Goal: Check status: Check status

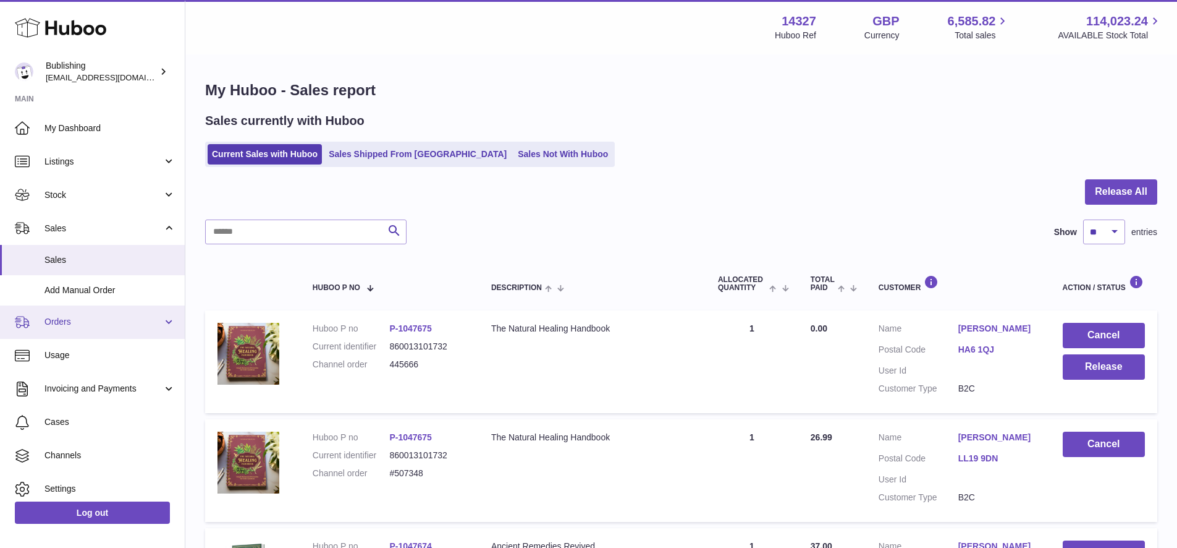
click at [113, 324] on span "Orders" at bounding box center [103, 322] width 118 height 12
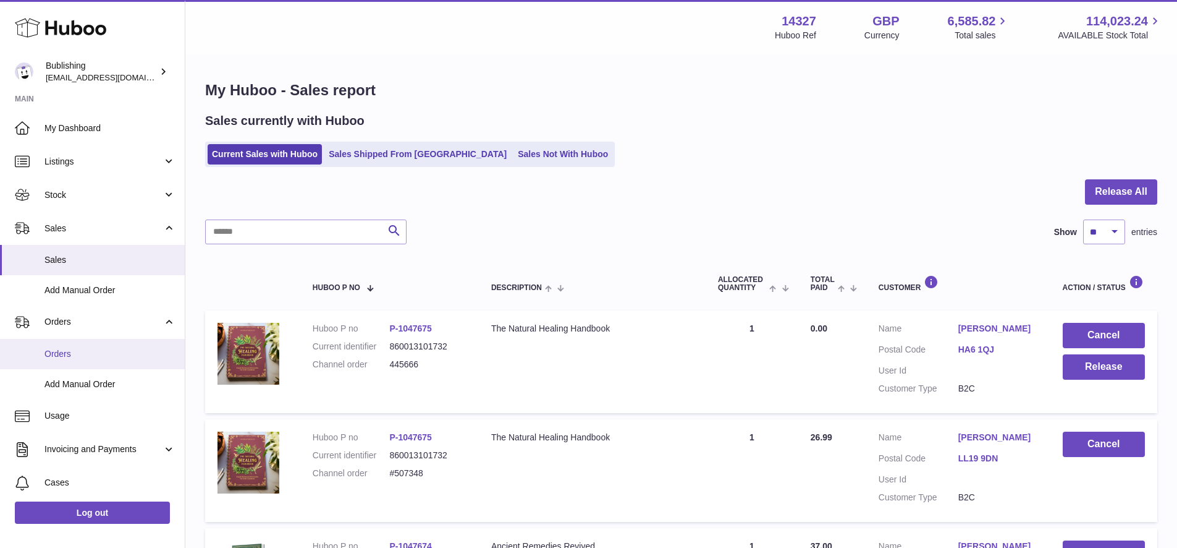
click at [87, 347] on link "Orders" at bounding box center [92, 354] width 185 height 30
click at [265, 229] on input "text" at bounding box center [305, 231] width 201 height 25
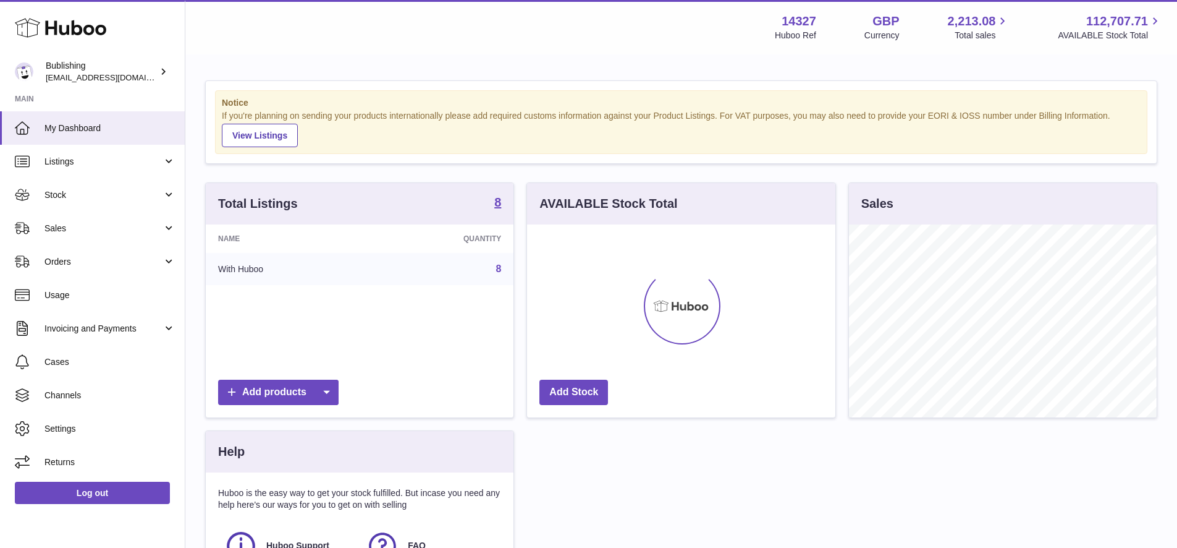
scroll to position [193, 308]
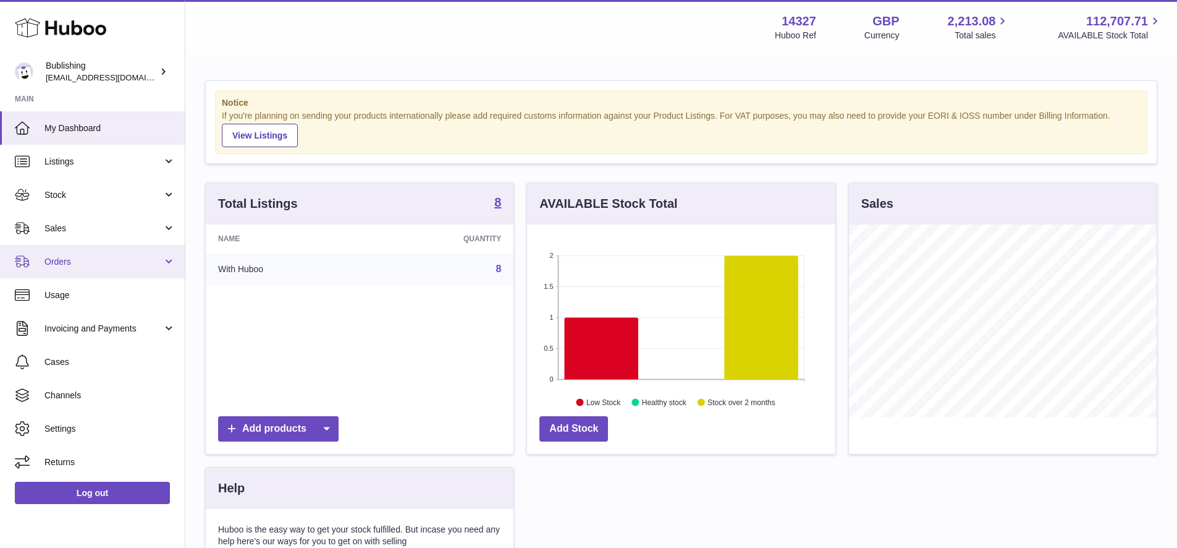
click at [80, 258] on span "Orders" at bounding box center [103, 262] width 118 height 12
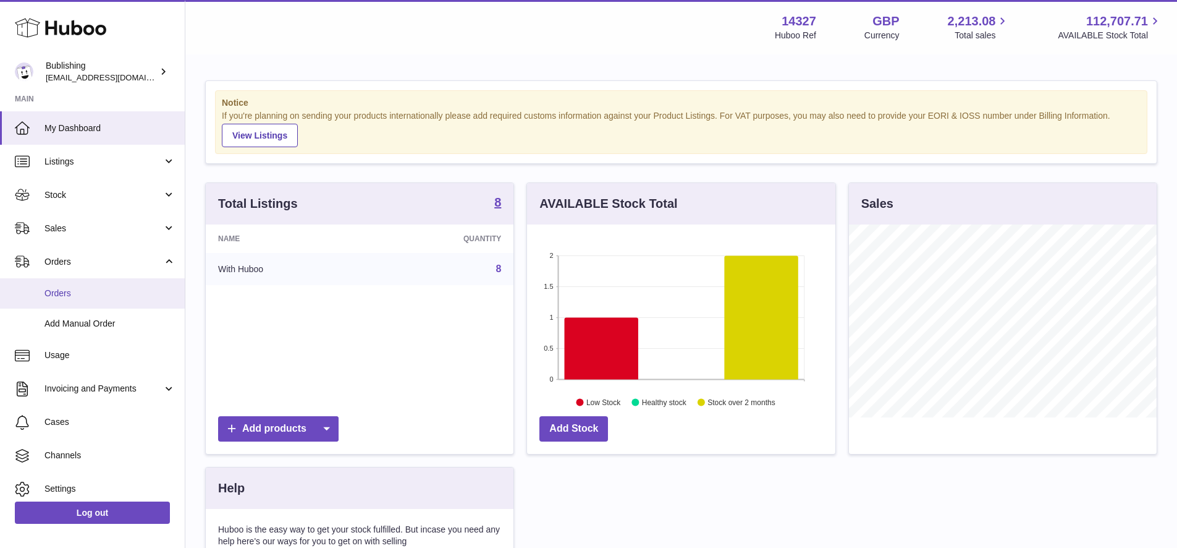
click at [69, 287] on span "Orders" at bounding box center [109, 293] width 131 height 12
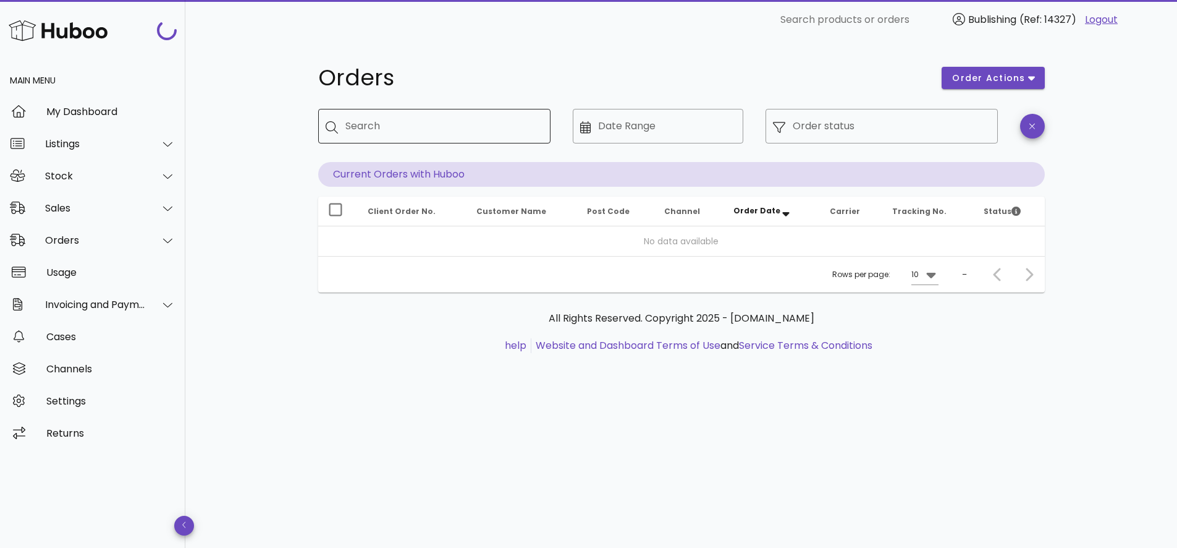
click at [436, 126] on input "Search" at bounding box center [442, 126] width 195 height 20
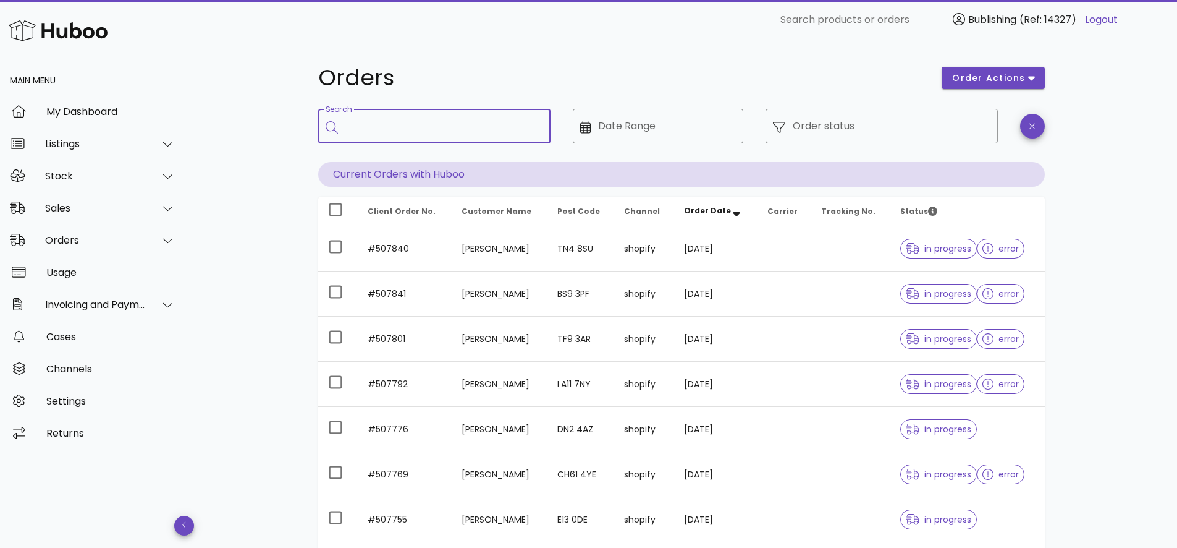
paste input "*******"
click at [500, 132] on input "*******" at bounding box center [435, 126] width 180 height 20
type input "*******"
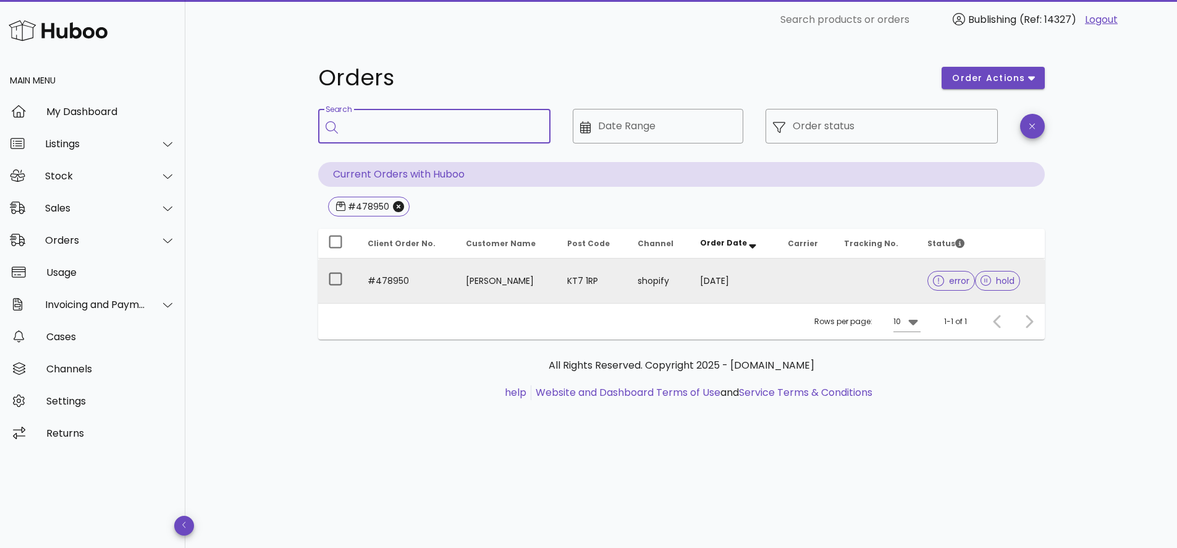
click at [535, 281] on td "Andreia Emery" at bounding box center [506, 280] width 101 height 44
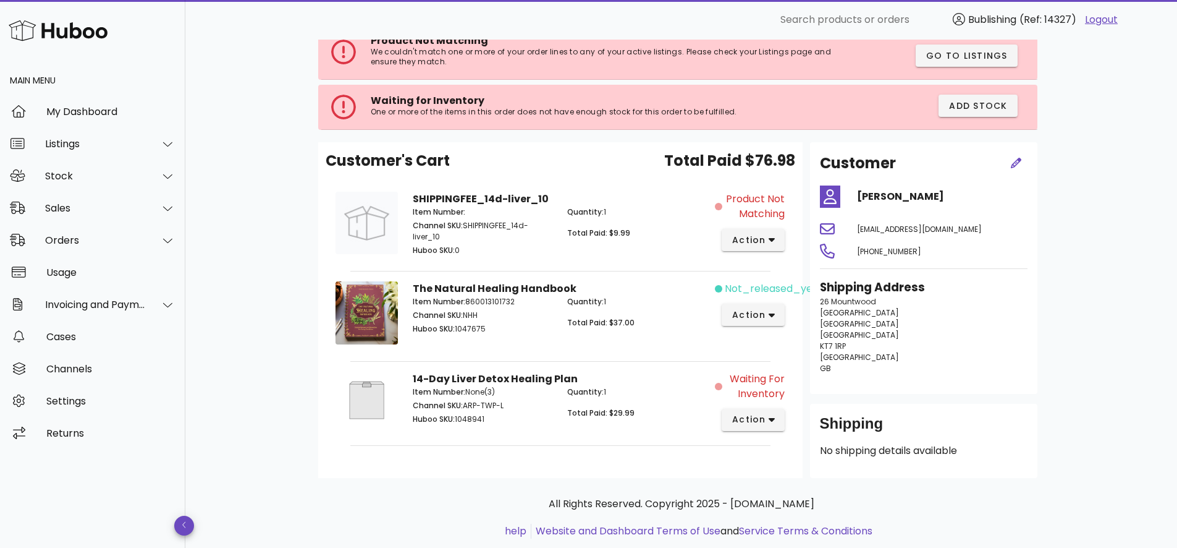
scroll to position [114, 0]
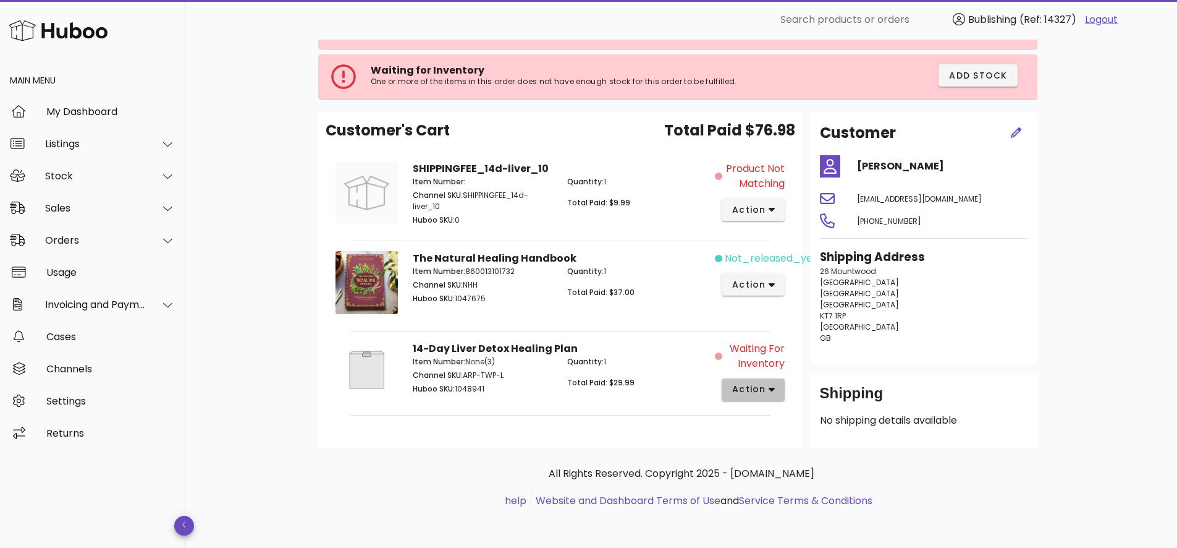
click at [724, 394] on button "action" at bounding box center [754, 389] width 64 height 22
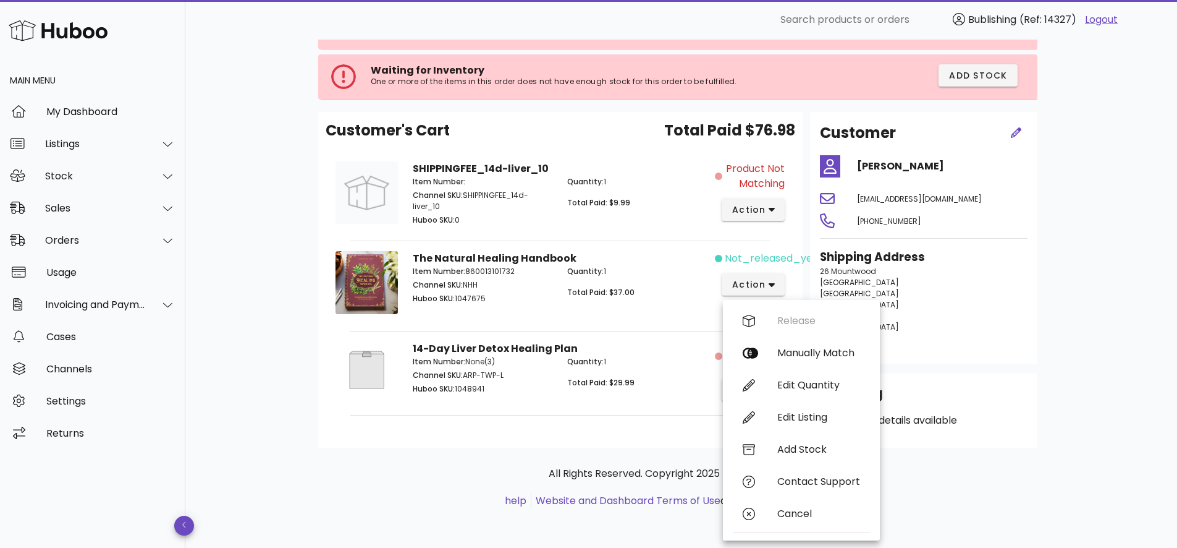
click at [639, 431] on div "Customer's Cart Total Paid $76.98 SHIPPINGFEE_14d-liver_10 Item Number: Channel…" at bounding box center [560, 280] width 485 height 336
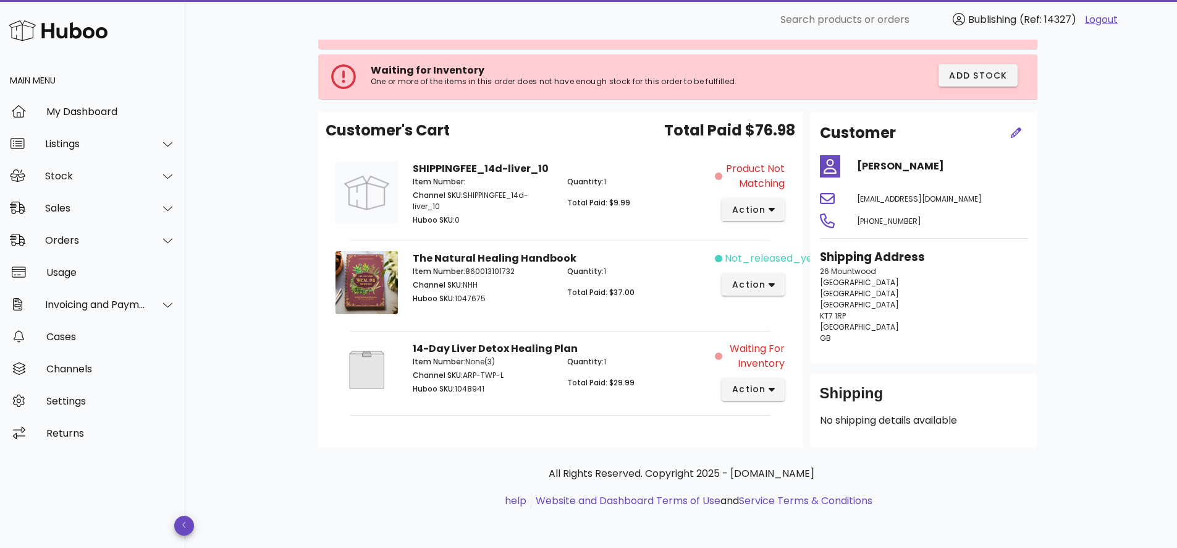
click at [357, 375] on img at bounding box center [367, 369] width 62 height 57
click at [413, 388] on span "Huboo SKU:" at bounding box center [434, 388] width 42 height 11
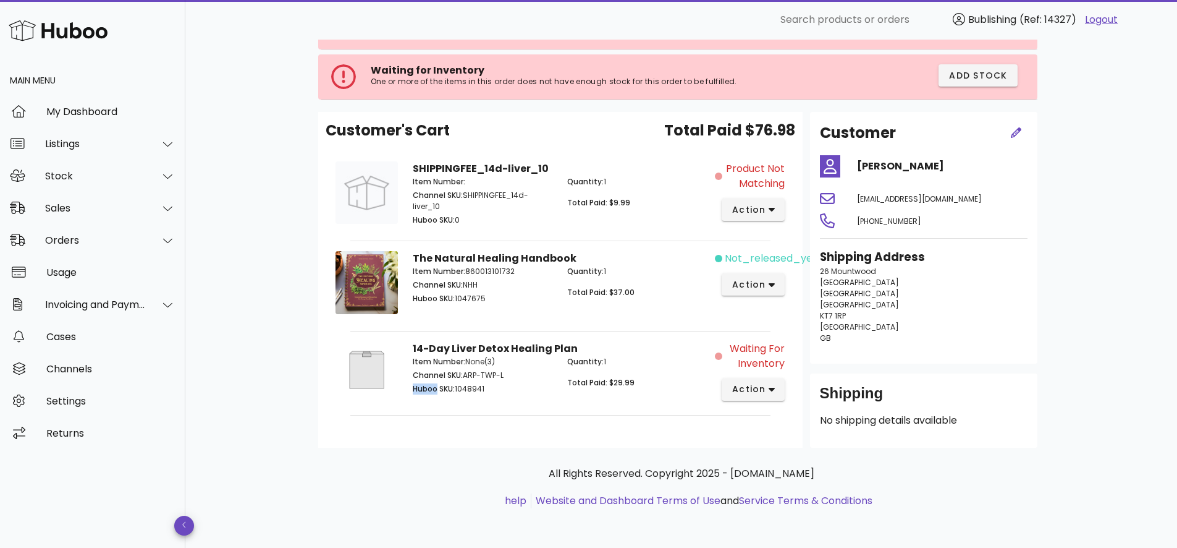
click at [413, 388] on span "Huboo SKU:" at bounding box center [434, 388] width 42 height 11
click at [419, 378] on span "Channel SKU:" at bounding box center [438, 375] width 50 height 11
click at [420, 378] on span "Channel SKU:" at bounding box center [438, 375] width 50 height 11
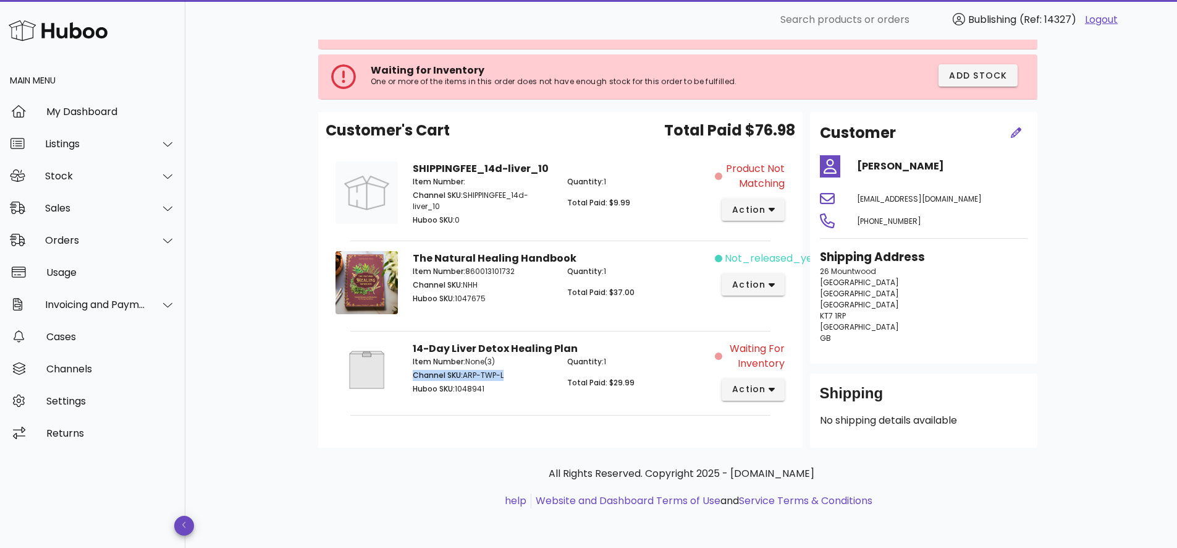
click at [420, 378] on span "Channel SKU:" at bounding box center [438, 375] width 50 height 11
click at [417, 389] on span "Huboo SKU:" at bounding box center [434, 388] width 42 height 11
click at [431, 373] on span "Channel SKU:" at bounding box center [438, 375] width 50 height 11
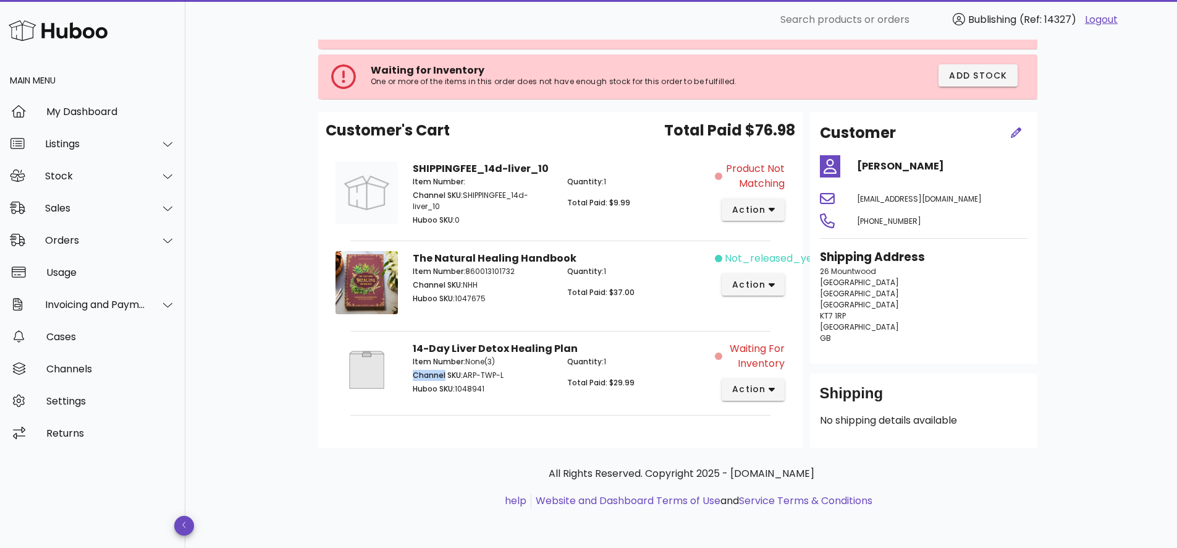
click at [431, 373] on span "Channel SKU:" at bounding box center [438, 375] width 50 height 11
click at [434, 370] on span "Channel SKU:" at bounding box center [438, 375] width 50 height 11
click at [434, 368] on div "Item Number: None(3) Channel SKU: ARP-TWP-L Huboo SKU: 1048941" at bounding box center [482, 377] width 155 height 57
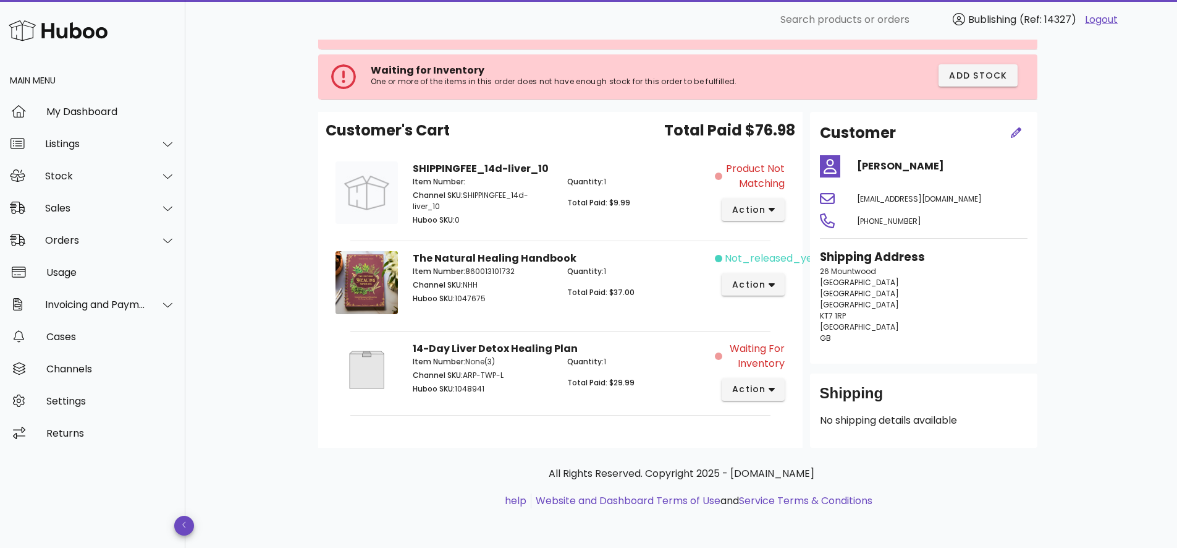
click at [441, 358] on span "Item Number:" at bounding box center [439, 361] width 53 height 11
click at [448, 382] on div "Item Number: None(3) Channel SKU: ARP-TWP-L Huboo SKU: 1048941" at bounding box center [482, 377] width 155 height 57
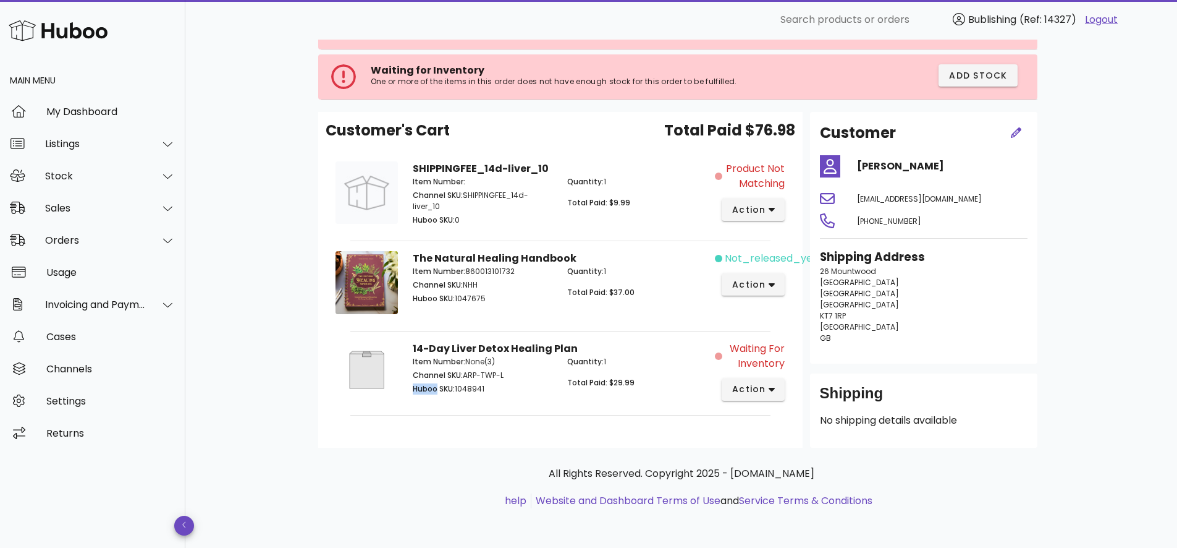
click at [448, 382] on div "Item Number: None(3) Channel SKU: ARP-TWP-L Huboo SKU: 1048941" at bounding box center [482, 377] width 155 height 57
click at [452, 373] on span "Channel SKU:" at bounding box center [438, 375] width 50 height 11
